Goal: Task Accomplishment & Management: Use online tool/utility

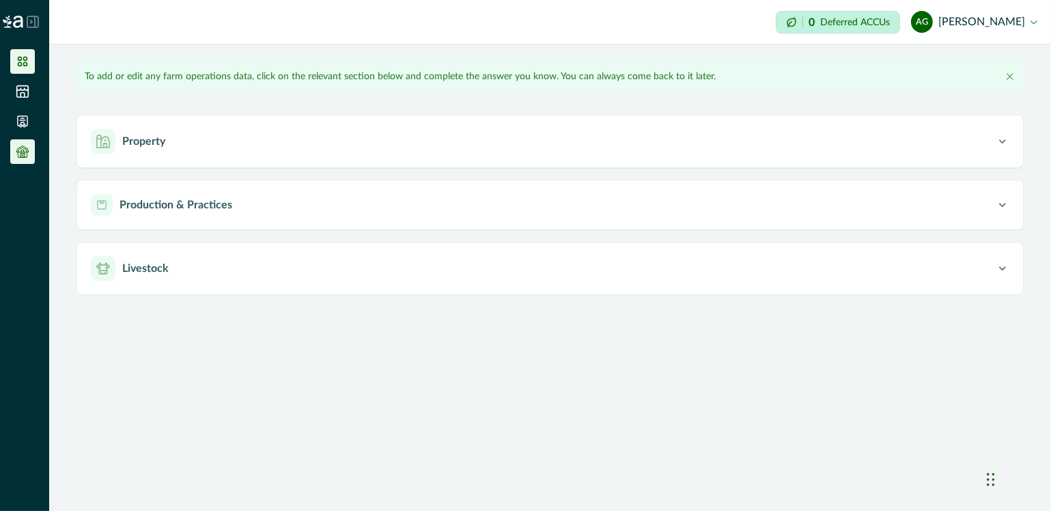
click at [23, 61] on icon at bounding box center [23, 62] width 14 height 14
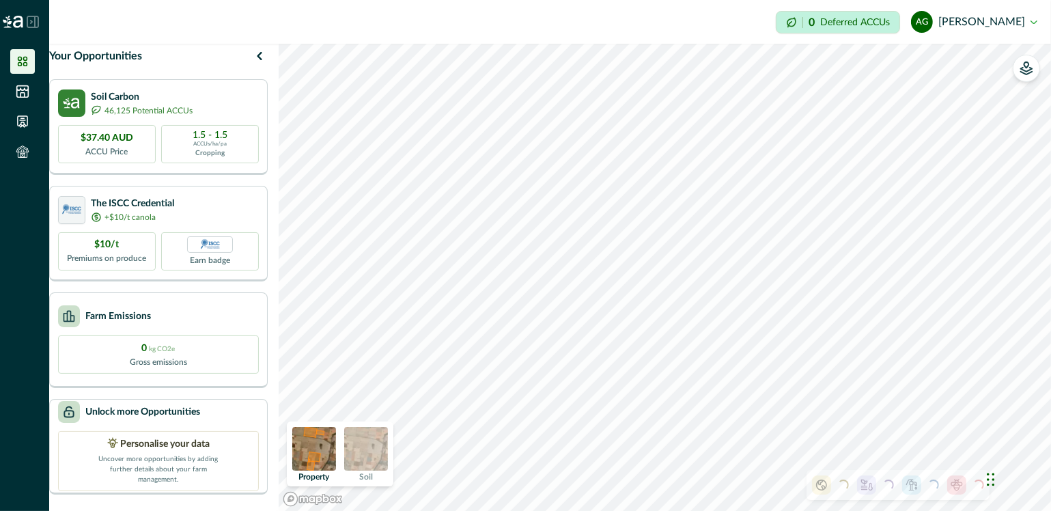
click at [365, 457] on img at bounding box center [366, 449] width 44 height 44
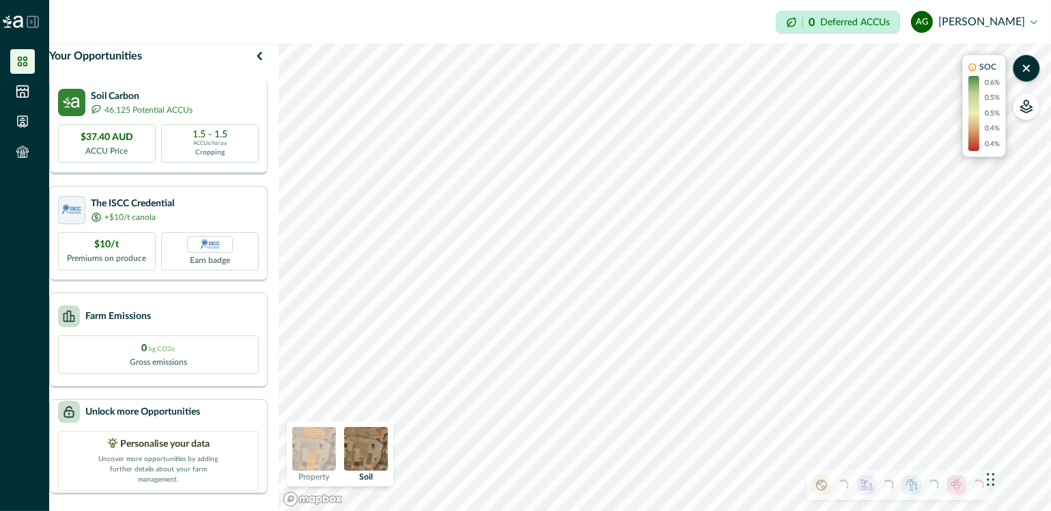
click at [165, 116] on p "46,125 Potential ACCUs" at bounding box center [148, 110] width 88 height 12
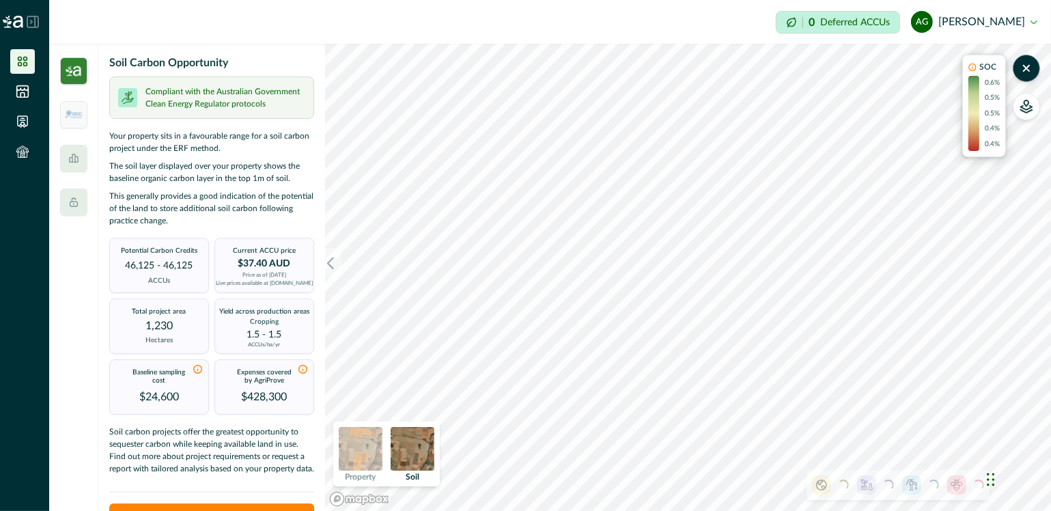
scroll to position [55, 0]
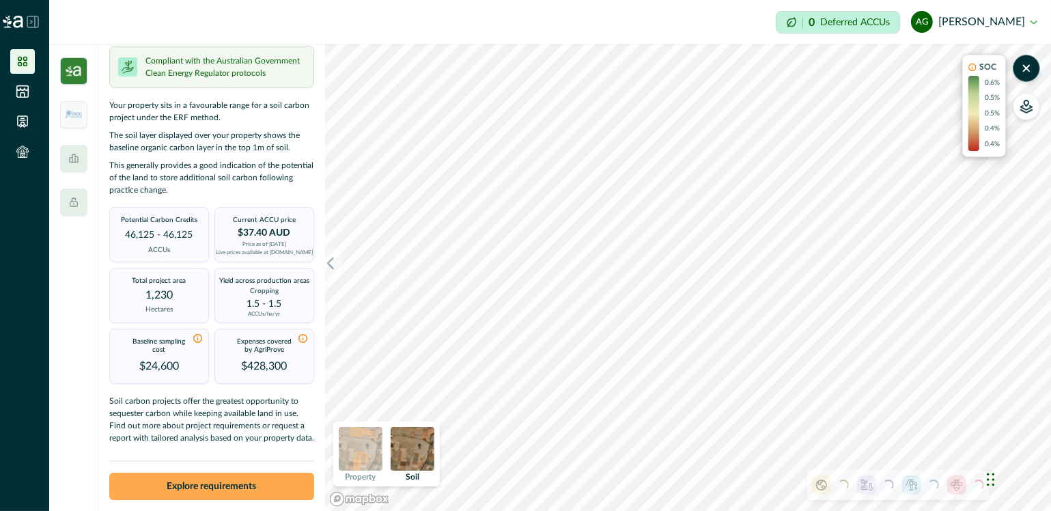
click at [200, 485] on button "Explore requirements" at bounding box center [211, 485] width 205 height 27
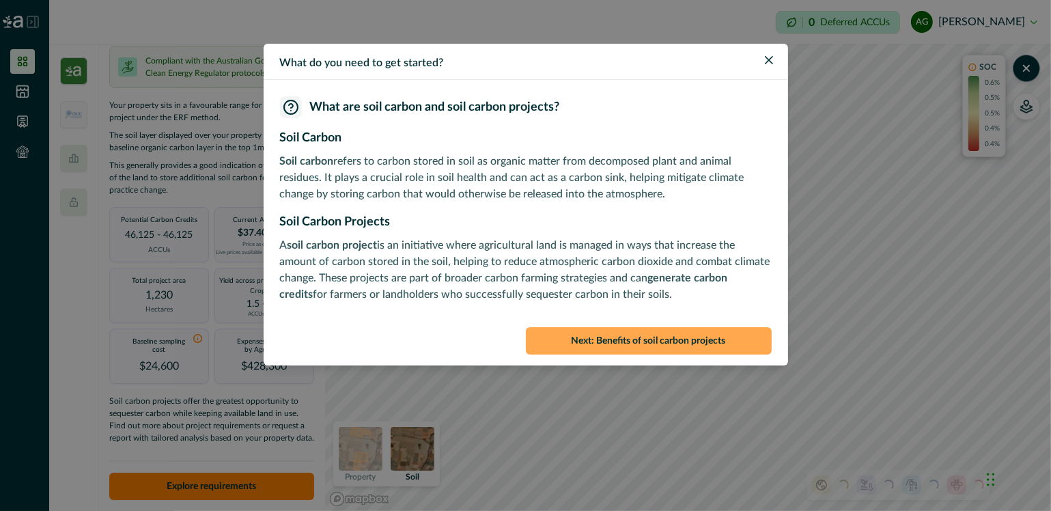
click at [629, 340] on button "Next : Benefits of soil carbon projects" at bounding box center [649, 340] width 246 height 27
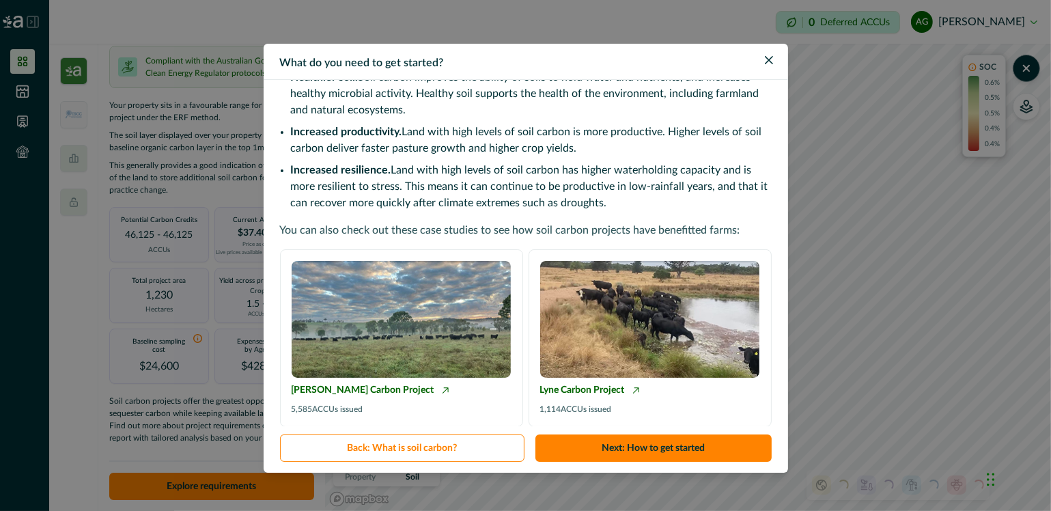
scroll to position [126, 0]
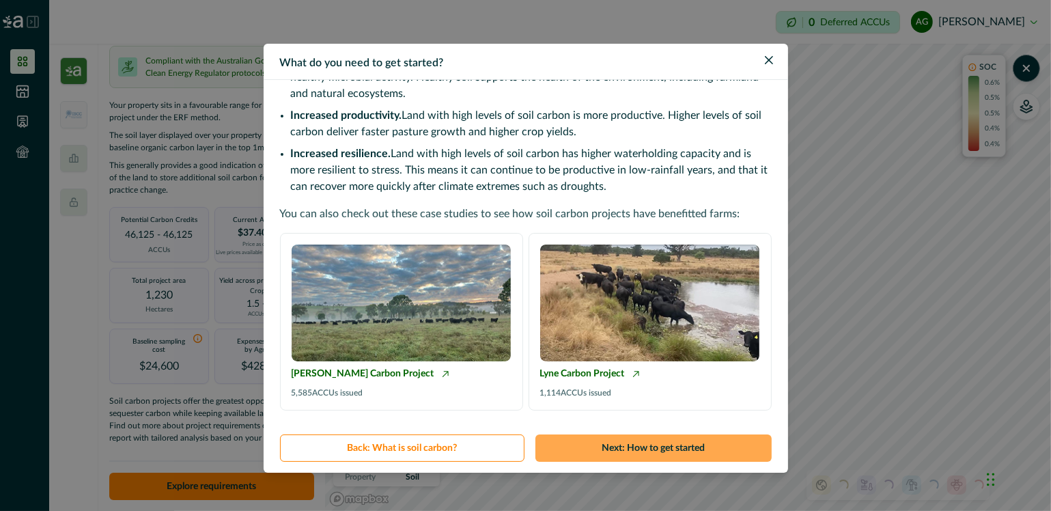
click at [634, 444] on button "Next : How to get started" at bounding box center [653, 447] width 236 height 27
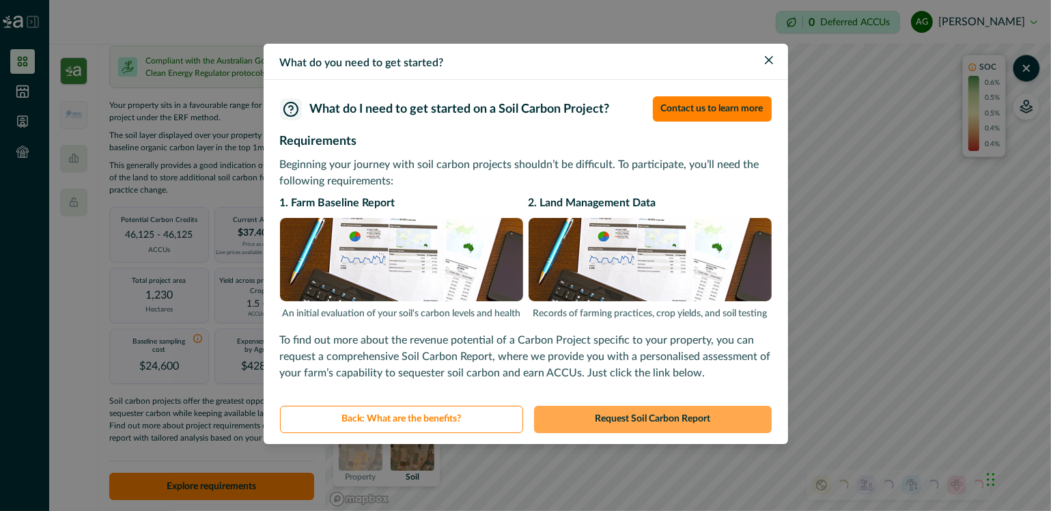
click at [659, 417] on button "Request Soil Carbon Report" at bounding box center [653, 419] width 238 height 27
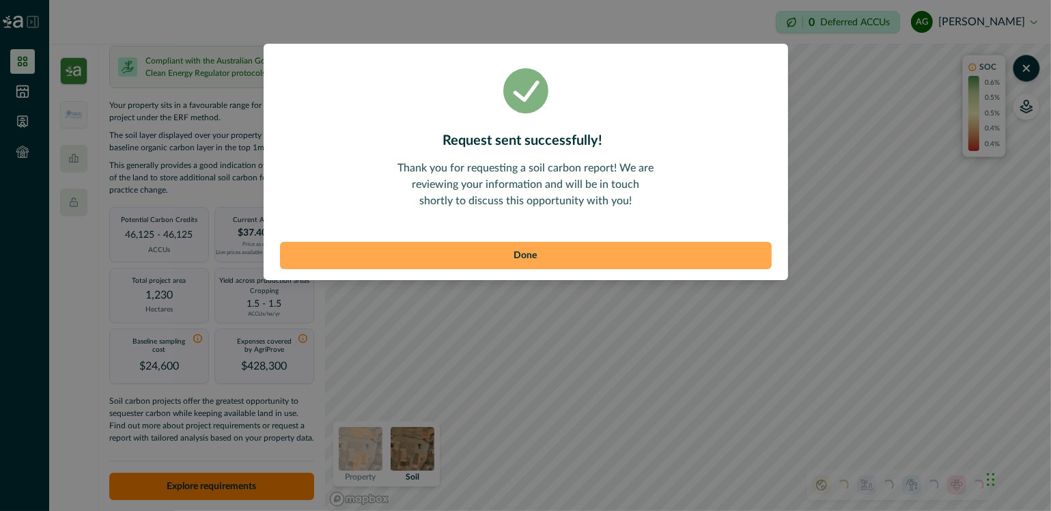
click at [577, 257] on button "Done" at bounding box center [526, 255] width 492 height 27
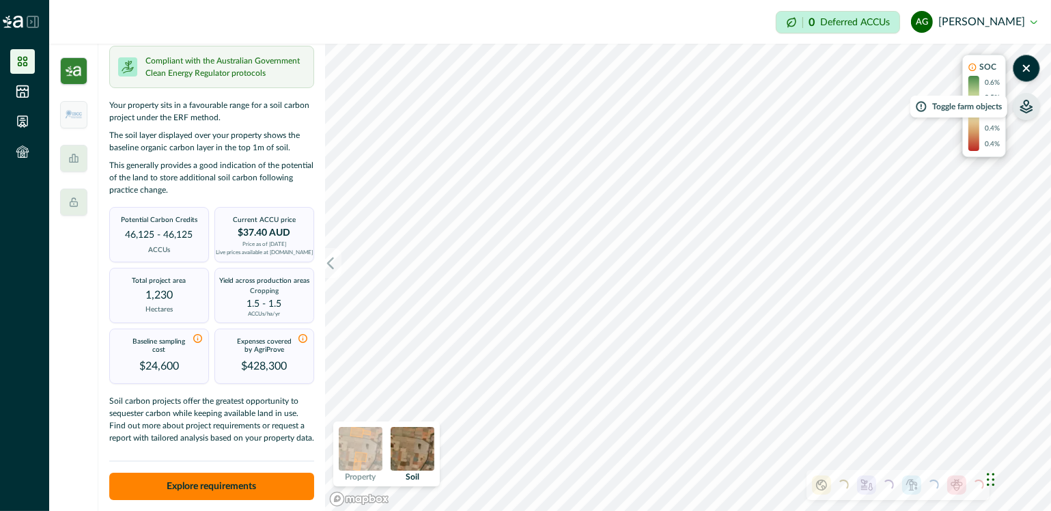
click at [1023, 108] on icon "button" at bounding box center [1027, 109] width 12 height 7
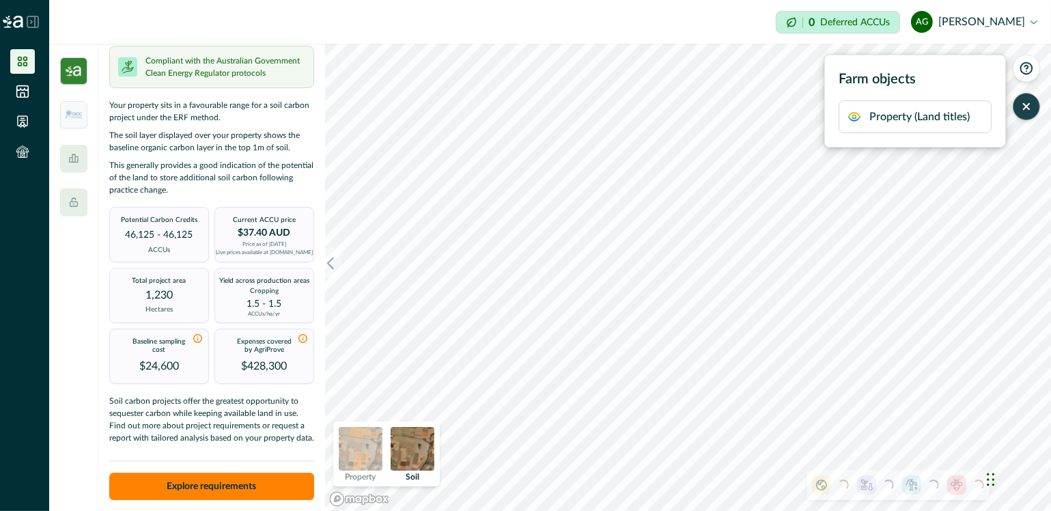
click at [1023, 108] on icon "button" at bounding box center [1026, 107] width 14 height 14
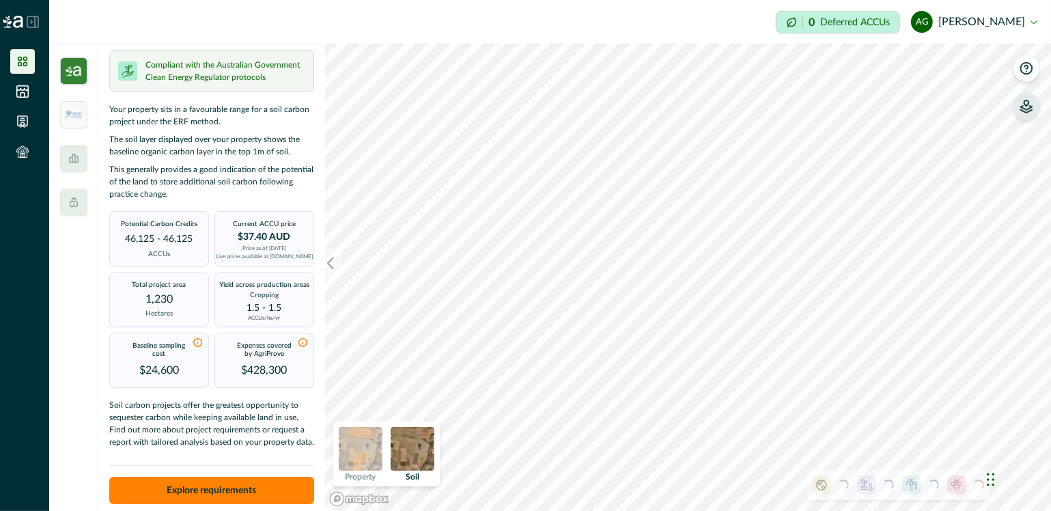
scroll to position [55, 0]
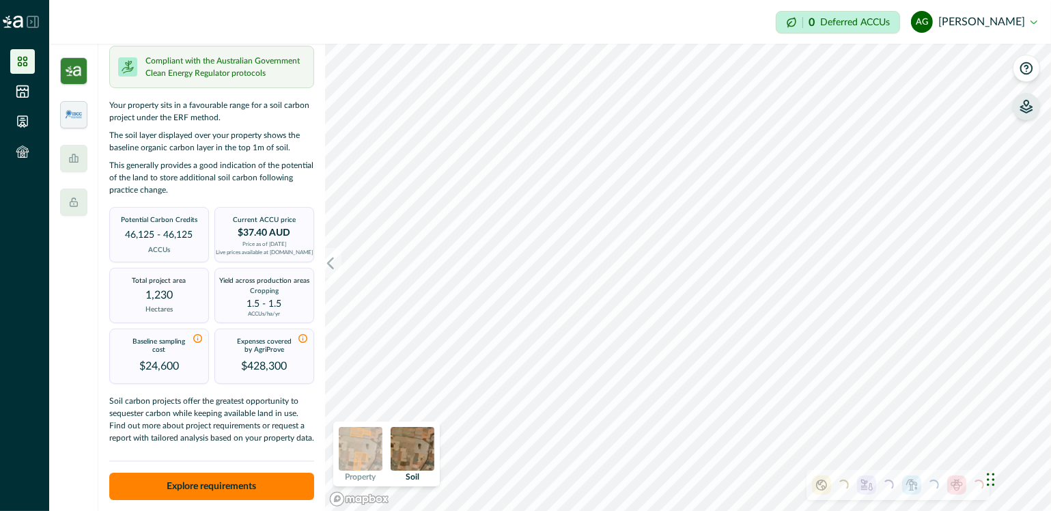
click at [76, 116] on img at bounding box center [74, 115] width 18 height 18
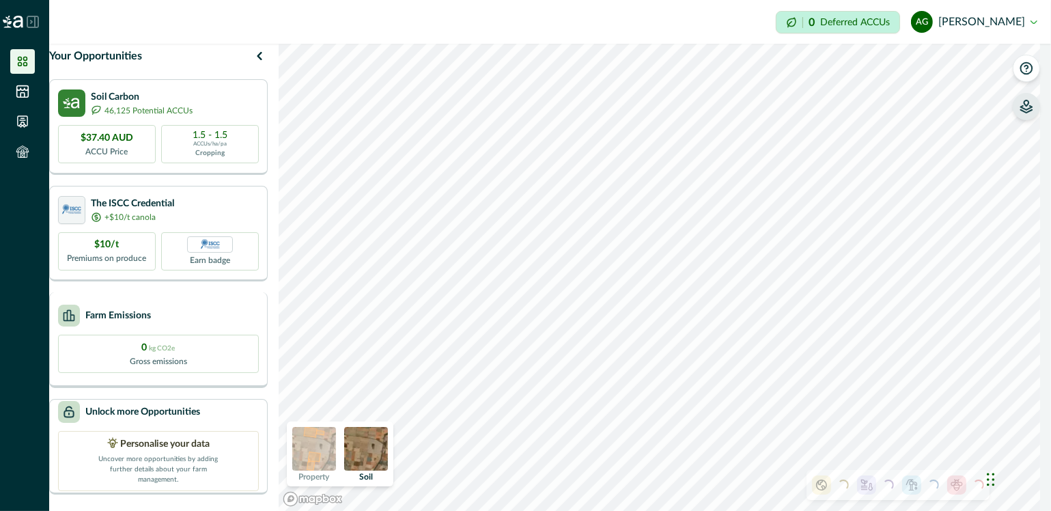
click at [126, 319] on p "Farm Emissions" at bounding box center [118, 316] width 66 height 14
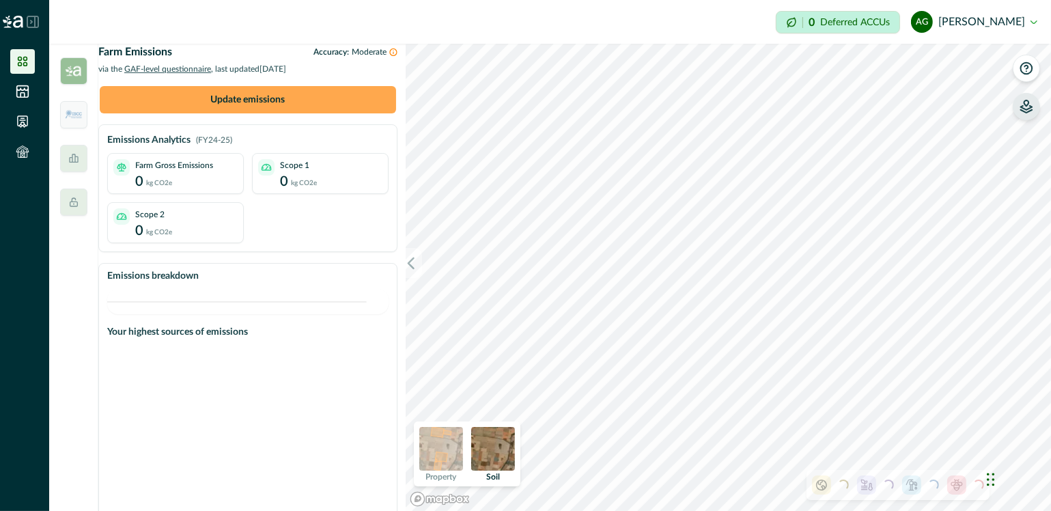
click at [213, 111] on button "Update emissions" at bounding box center [248, 99] width 296 height 27
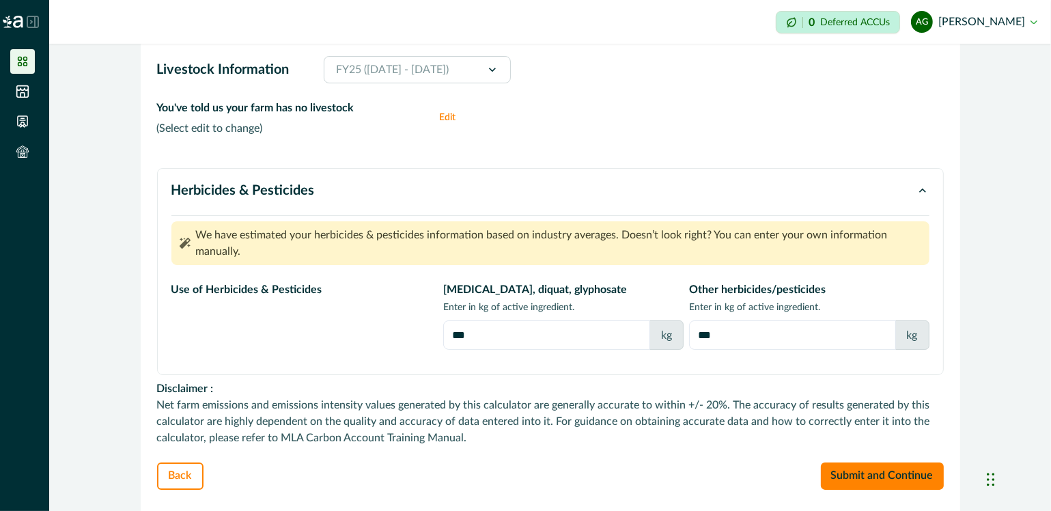
scroll to position [198, 0]
